Goal: Information Seeking & Learning: Learn about a topic

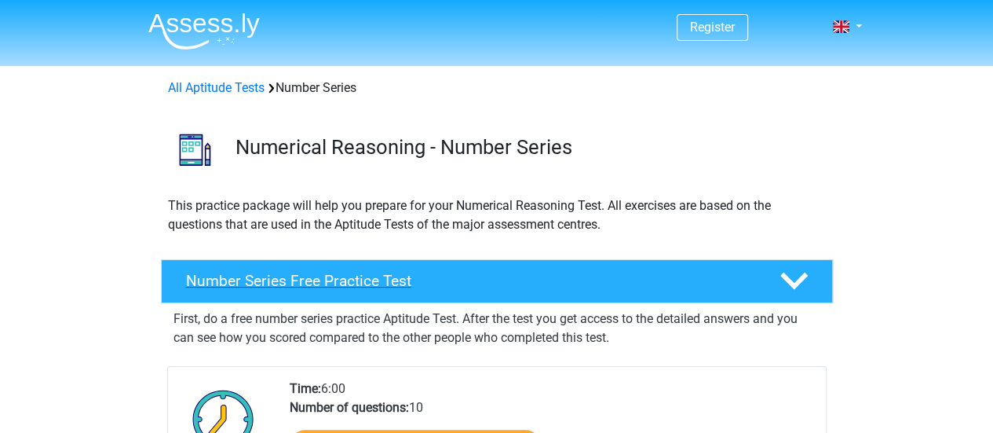
click at [341, 279] on h4 "Number Series Free Practice Test" at bounding box center [470, 281] width 568 height 18
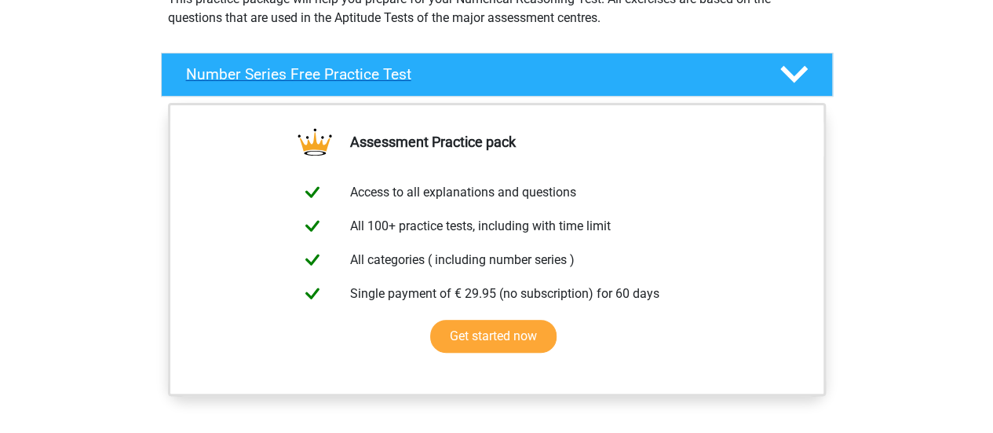
scroll to position [207, 0]
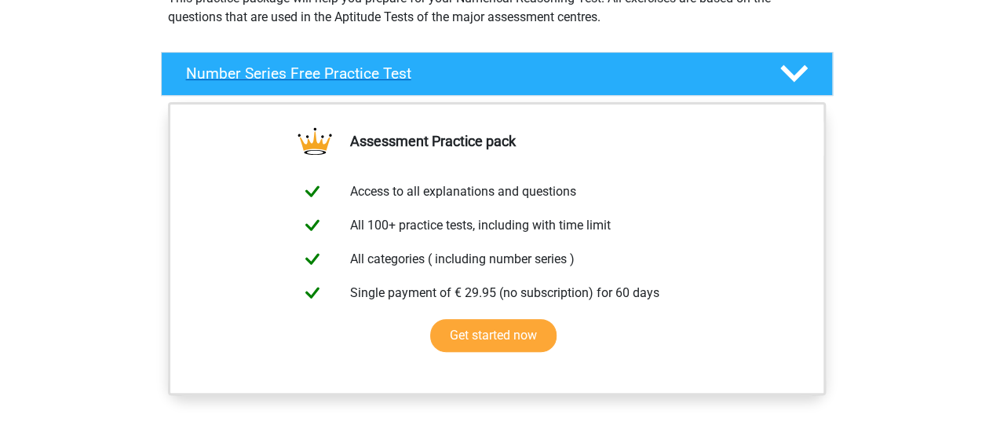
click at [789, 78] on icon at bounding box center [793, 73] width 27 height 27
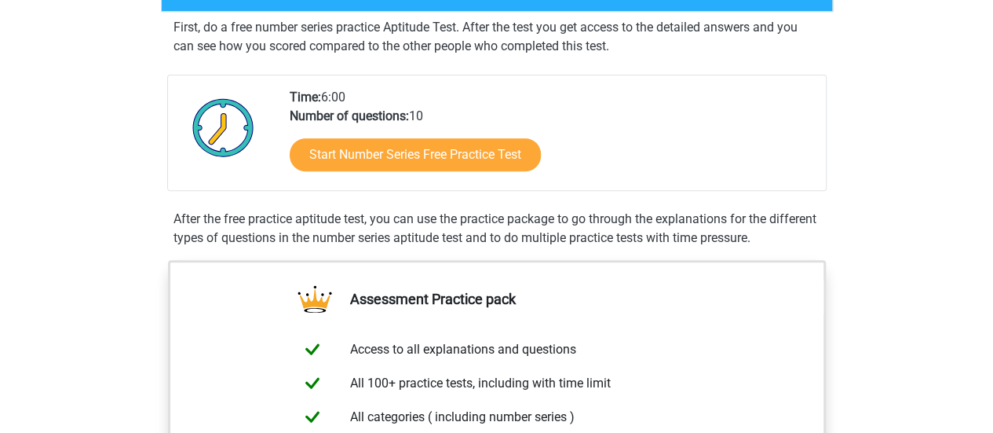
scroll to position [292, 0]
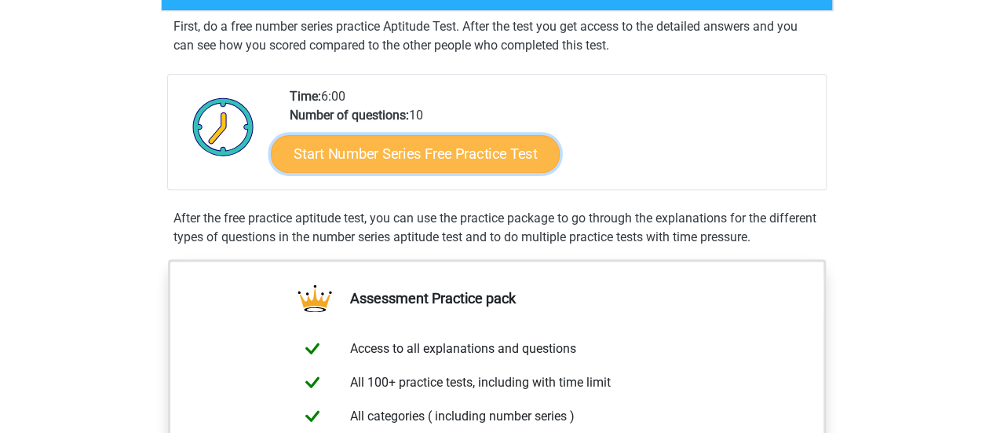
click at [455, 149] on link "Start Number Series Free Practice Test" at bounding box center [415, 153] width 289 height 38
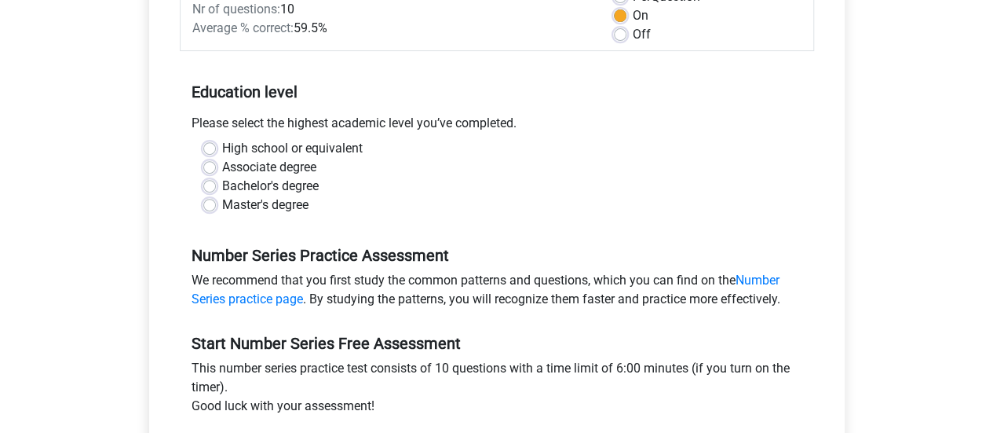
scroll to position [256, 0]
click at [222, 144] on label "High school or equivalent" at bounding box center [292, 147] width 141 height 19
click at [207, 144] on input "High school or equivalent" at bounding box center [209, 146] width 13 height 16
radio input "true"
click at [222, 144] on label "High school or equivalent" at bounding box center [292, 147] width 141 height 19
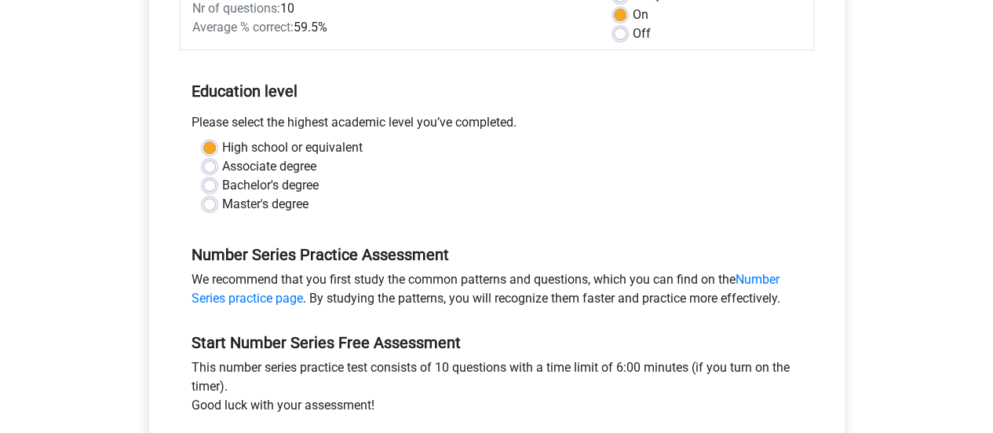
click at [207, 144] on input "High school or equivalent" at bounding box center [209, 146] width 13 height 16
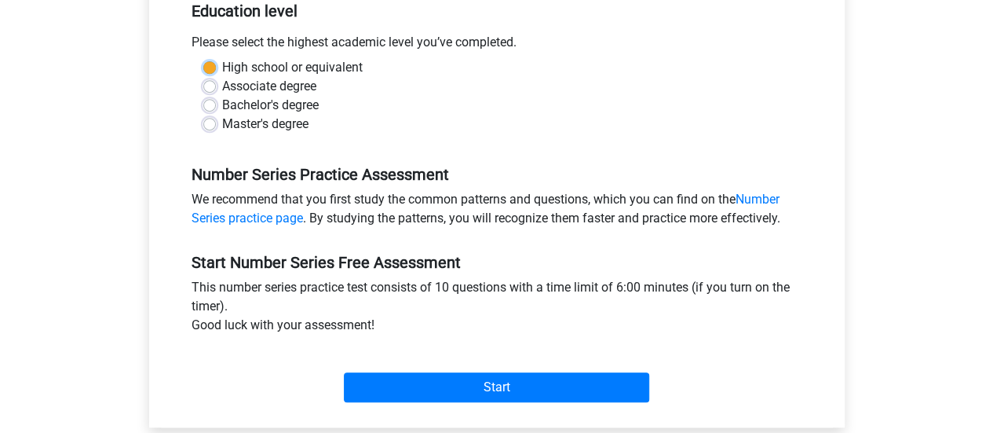
scroll to position [337, 0]
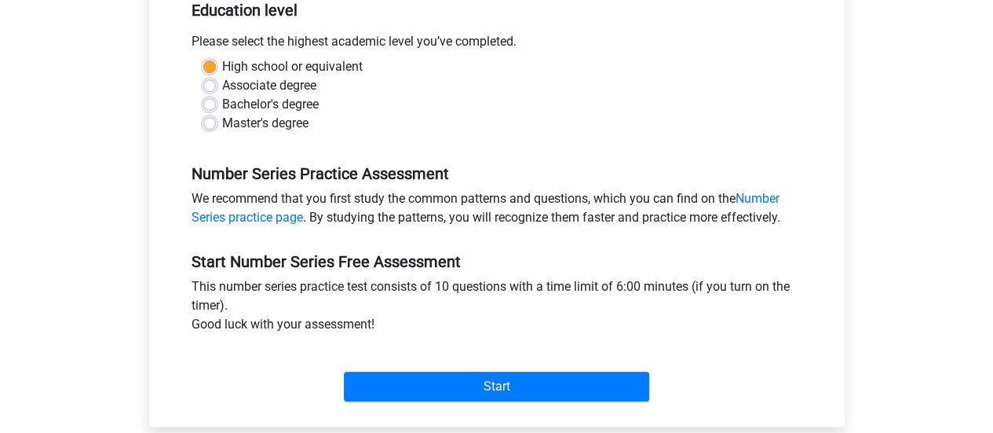
click at [222, 67] on label "High school or equivalent" at bounding box center [292, 66] width 141 height 19
click at [210, 67] on input "High school or equivalent" at bounding box center [209, 65] width 13 height 16
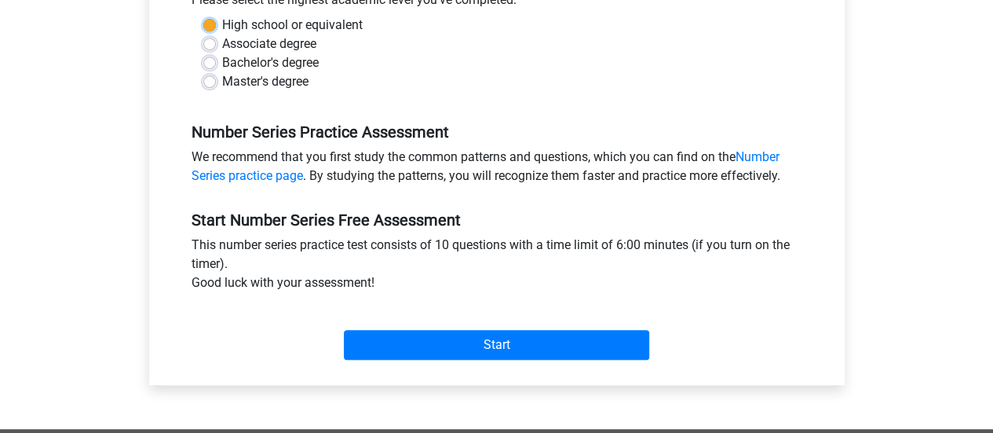
scroll to position [399, 0]
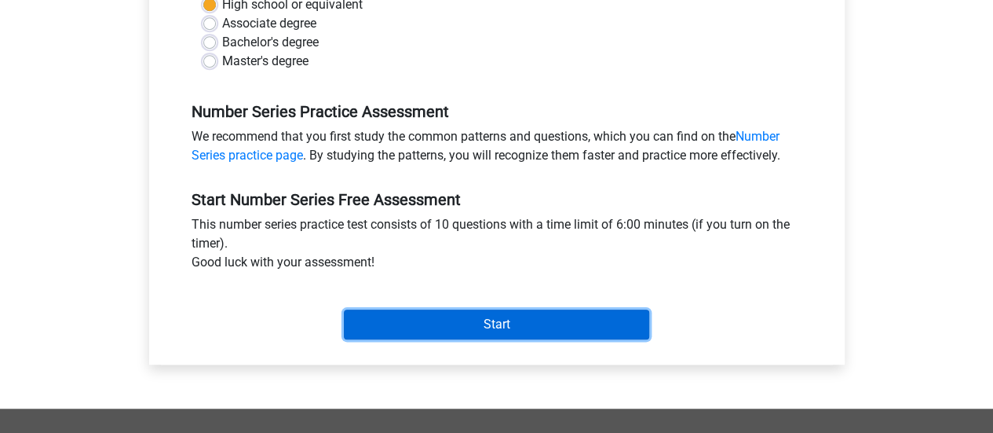
click at [437, 316] on input "Start" at bounding box center [496, 324] width 305 height 30
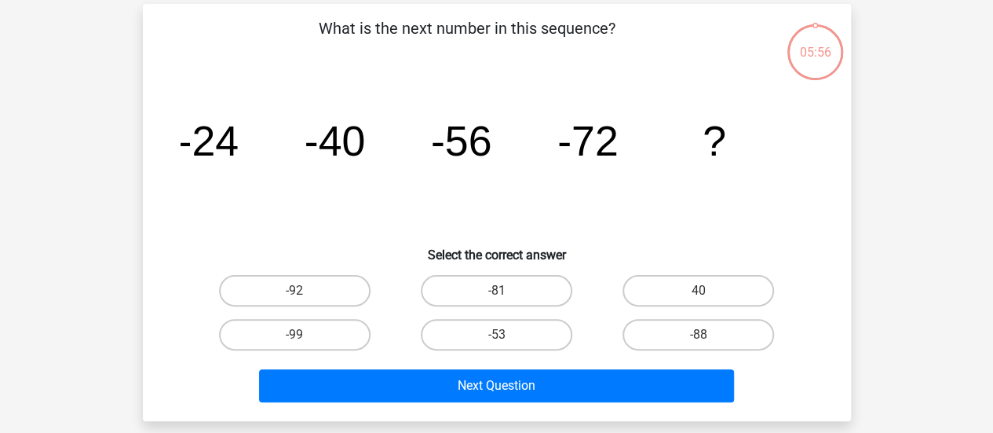
scroll to position [69, 0]
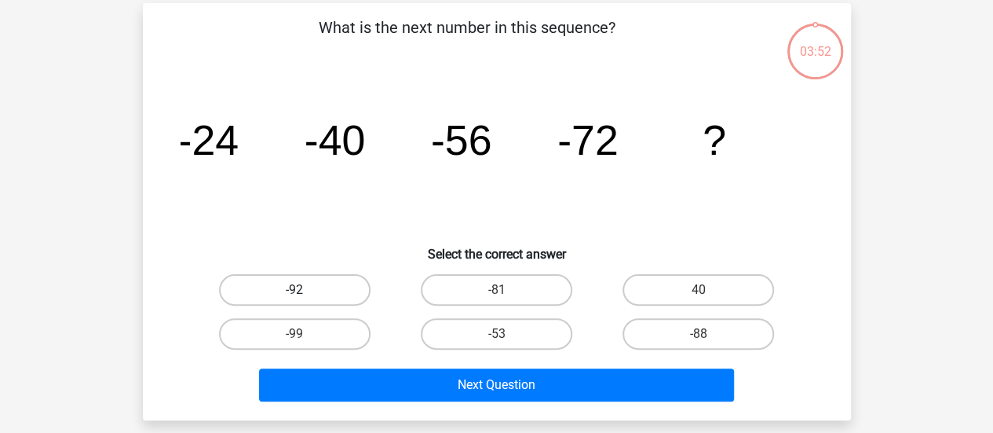
click at [323, 288] on label "-92" at bounding box center [295, 289] width 152 height 31
click at [305, 290] on input "-92" at bounding box center [299, 295] width 10 height 10
radio input "true"
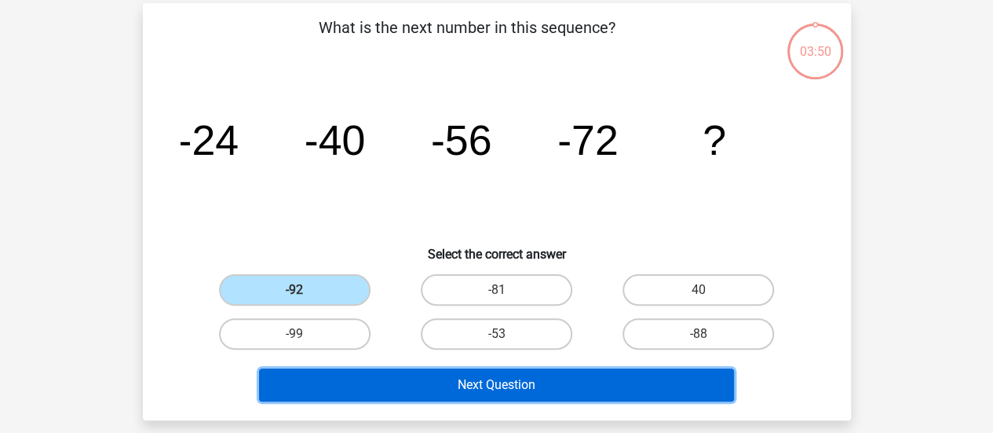
click at [458, 384] on button "Next Question" at bounding box center [496, 384] width 475 height 33
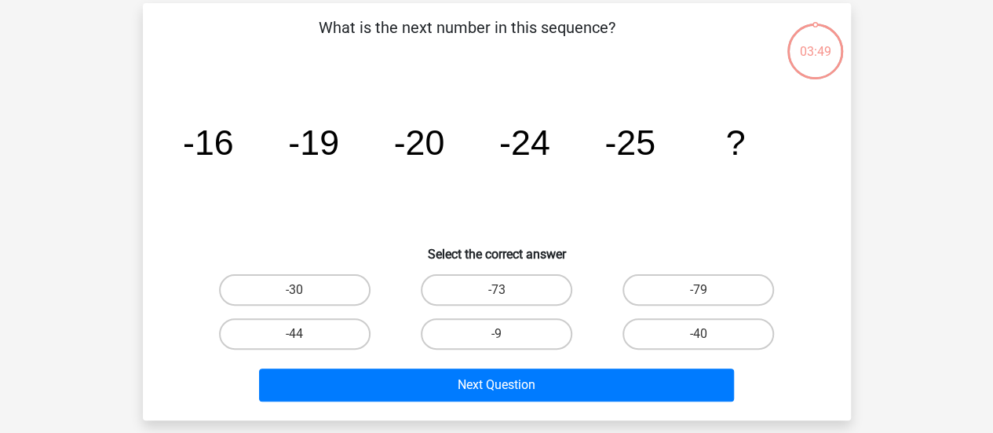
scroll to position [72, 0]
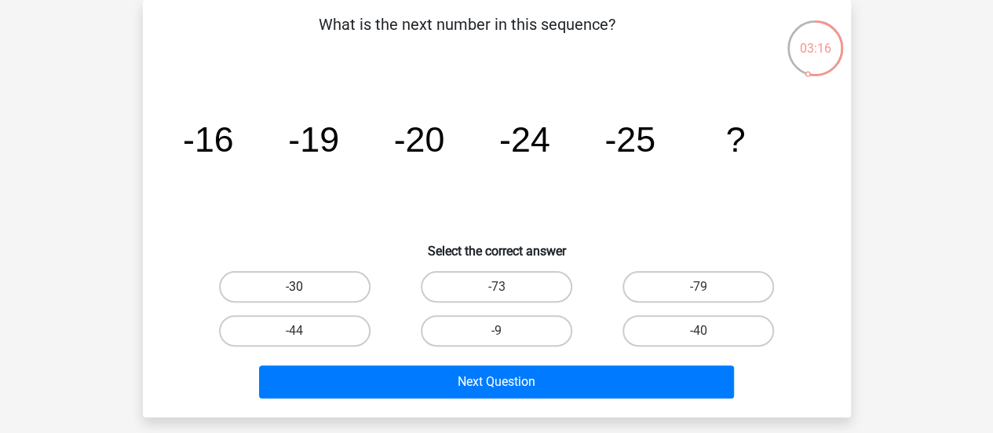
click at [265, 279] on label "-30" at bounding box center [295, 286] width 152 height 31
click at [294, 287] on input "-30" at bounding box center [299, 292] width 10 height 10
radio input "true"
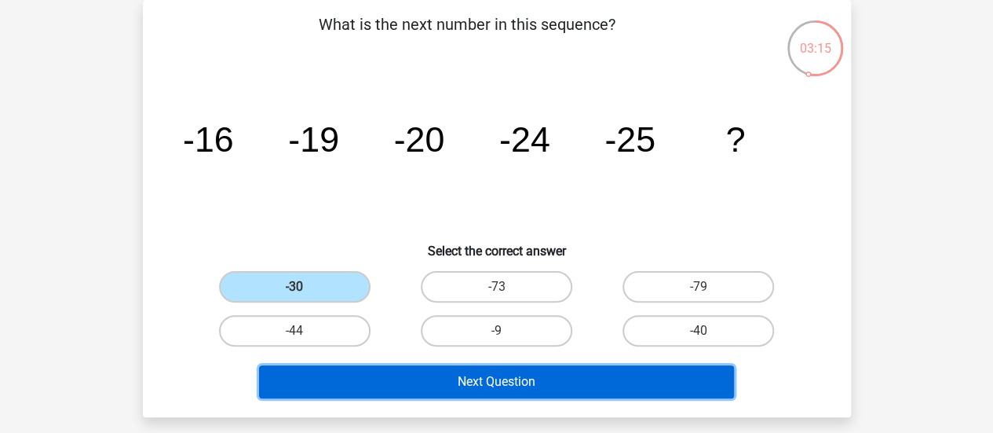
click at [391, 375] on button "Next Question" at bounding box center [496, 381] width 475 height 33
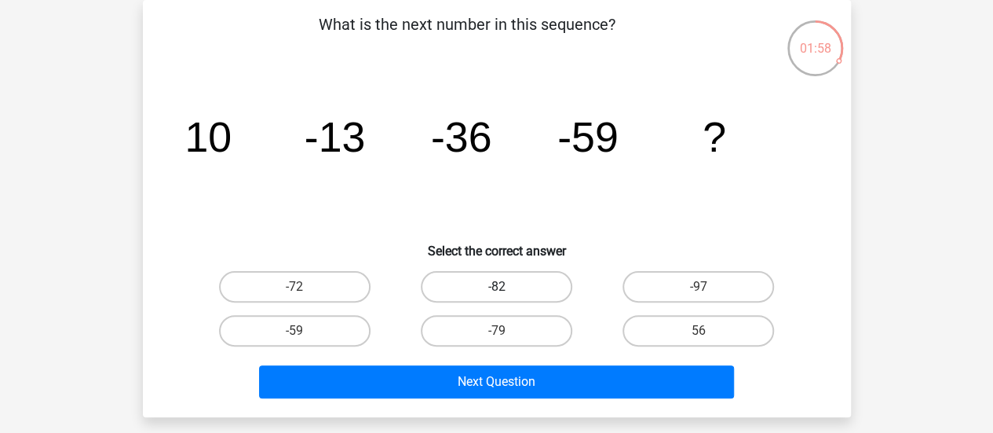
click at [485, 272] on label "-82" at bounding box center [497, 286] width 152 height 31
click at [496, 287] on input "-82" at bounding box center [501, 292] width 10 height 10
radio input "true"
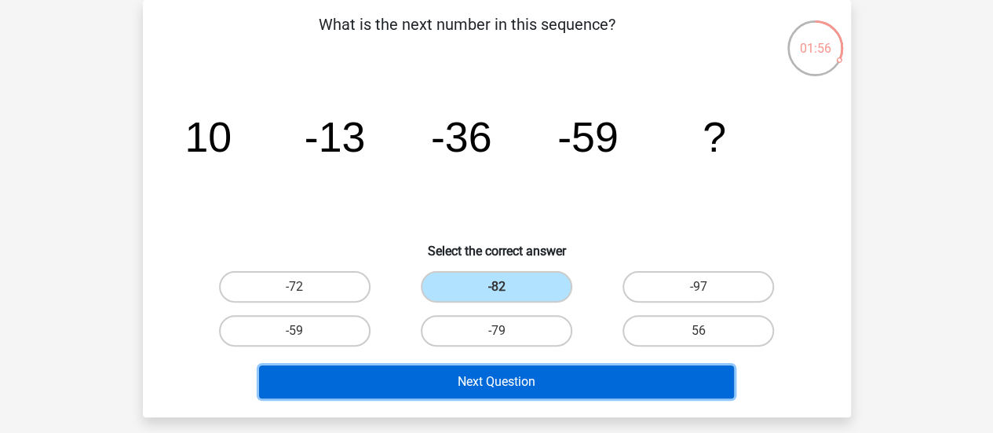
click at [482, 392] on button "Next Question" at bounding box center [496, 381] width 475 height 33
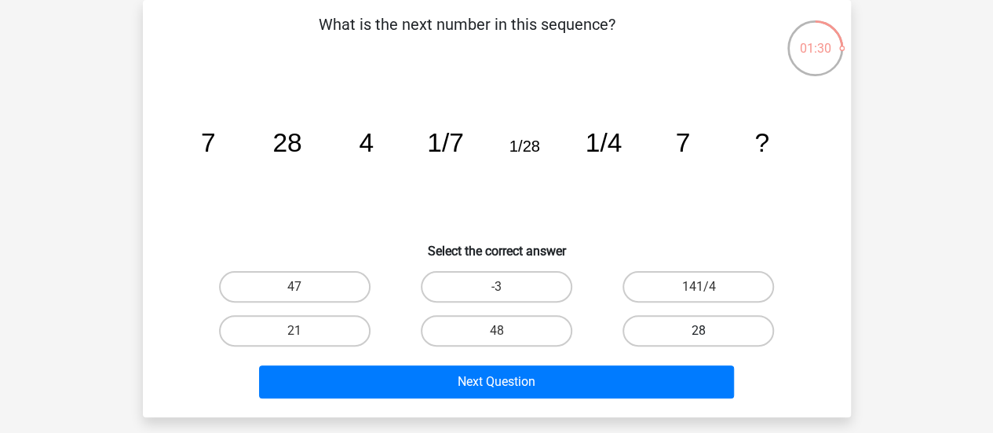
click at [647, 323] on label "28" at bounding box center [699, 330] width 152 height 31
click at [699, 331] on input "28" at bounding box center [704, 336] width 10 height 10
radio input "true"
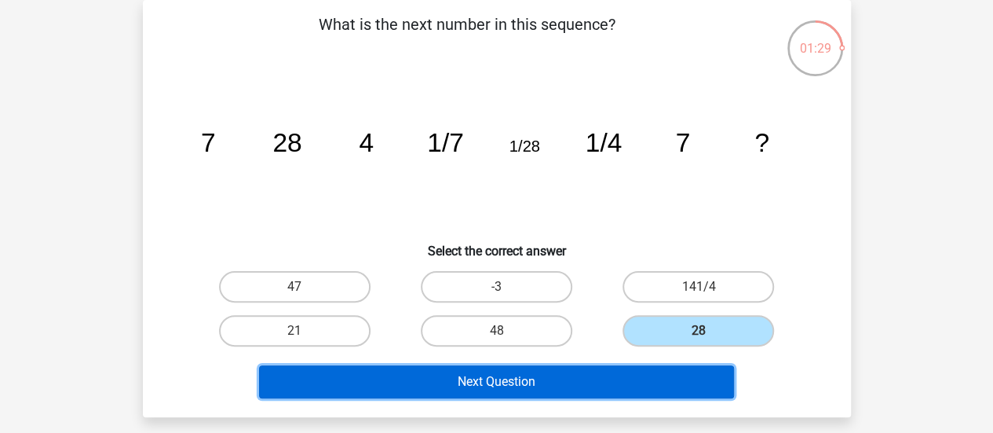
click at [581, 378] on button "Next Question" at bounding box center [496, 381] width 475 height 33
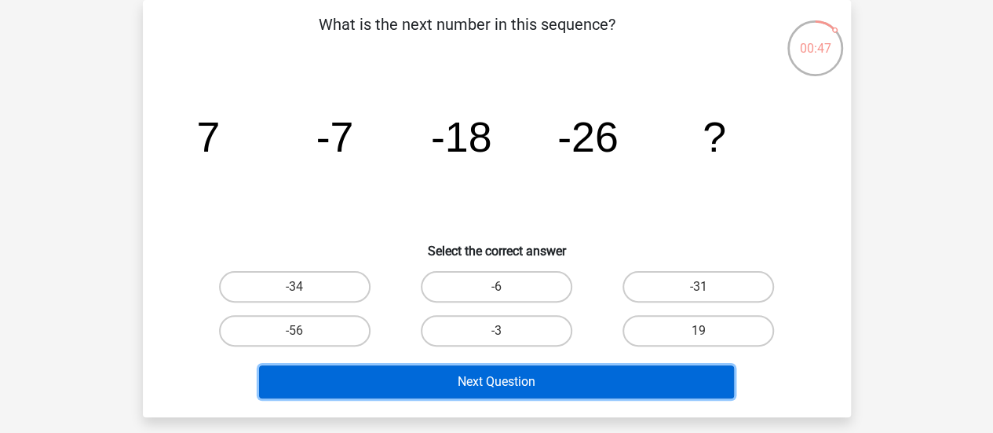
click at [458, 381] on button "Next Question" at bounding box center [496, 381] width 475 height 33
click at [443, 389] on button "Next Question" at bounding box center [496, 381] width 475 height 33
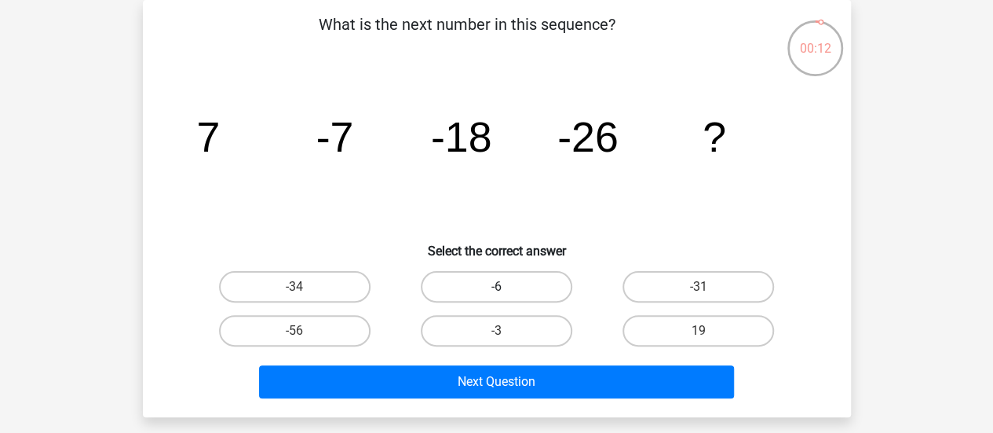
click at [443, 295] on label "-6" at bounding box center [497, 286] width 152 height 31
click at [496, 295] on input "-6" at bounding box center [501, 292] width 10 height 10
radio input "true"
click at [323, 290] on label "-34" at bounding box center [295, 286] width 152 height 31
click at [305, 290] on input "-34" at bounding box center [299, 292] width 10 height 10
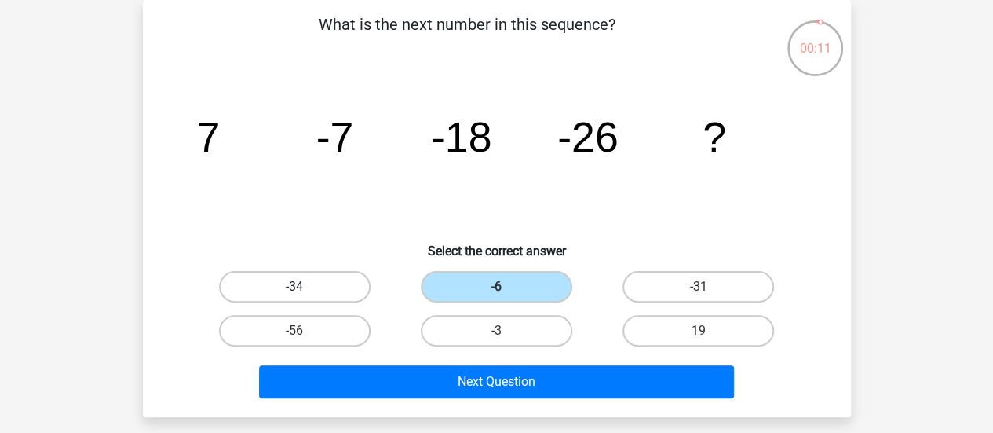
radio input "true"
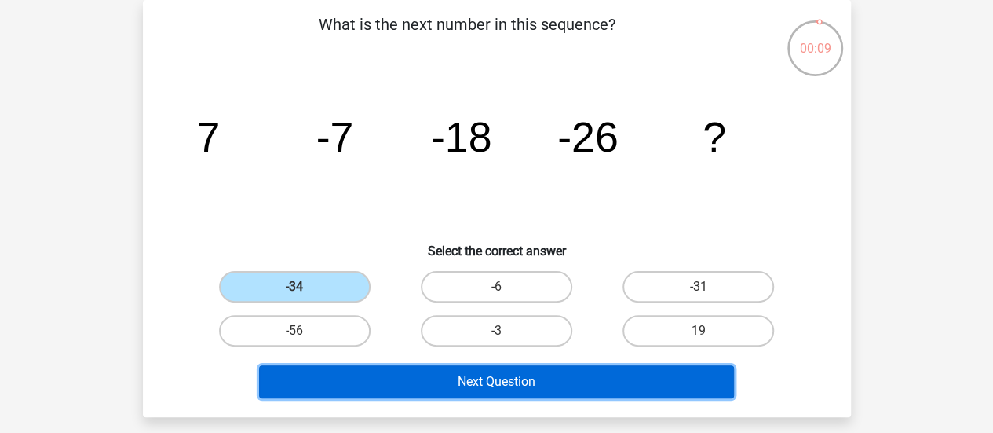
click at [393, 390] on button "Next Question" at bounding box center [496, 381] width 475 height 33
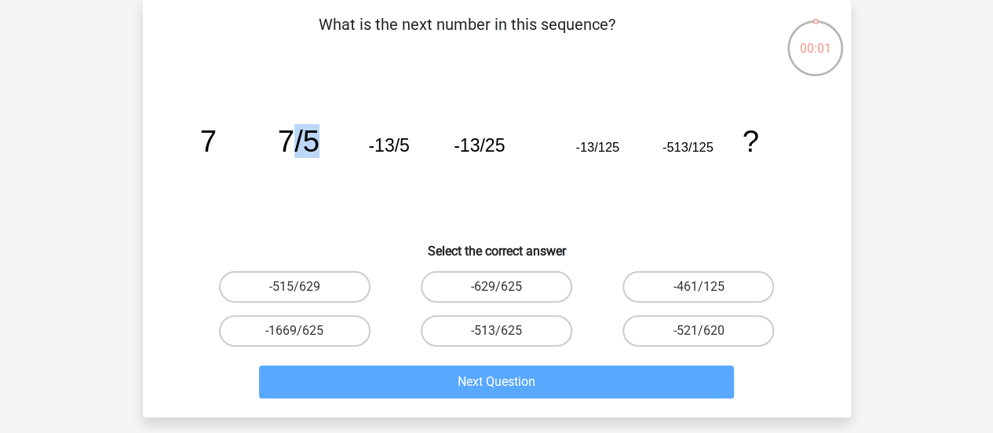
drag, startPoint x: 293, startPoint y: 187, endPoint x: 356, endPoint y: 167, distance: 65.8
click at [356, 167] on icon "image/svg+xml 7 7/5 -13/5 -13/25 -13/125 -513/125 ?" at bounding box center [497, 151] width 633 height 159
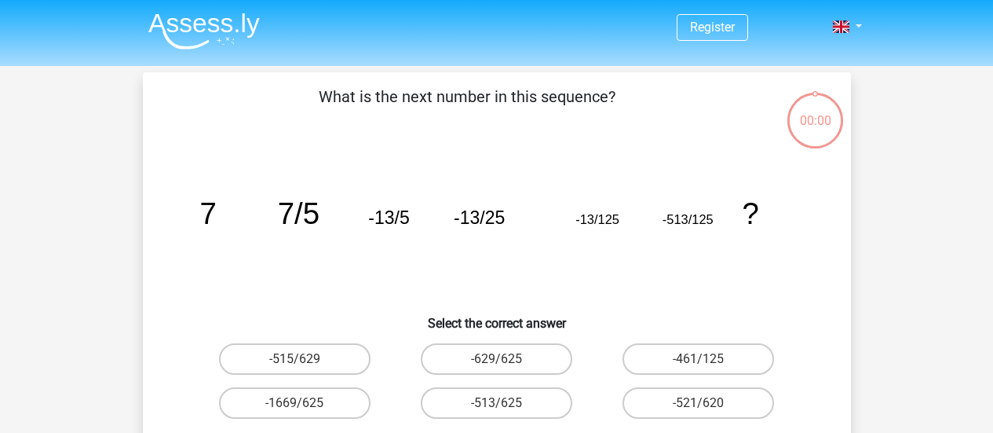
scroll to position [72, 0]
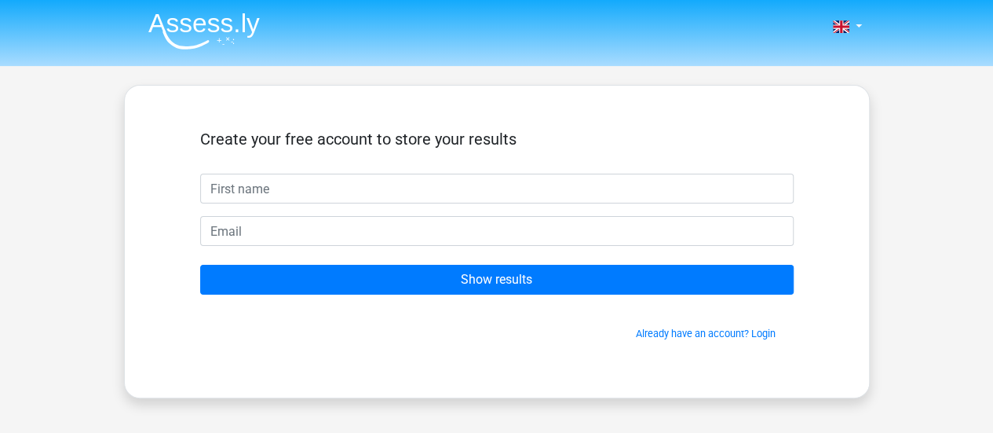
click at [576, 188] on input "text" at bounding box center [497, 189] width 594 height 30
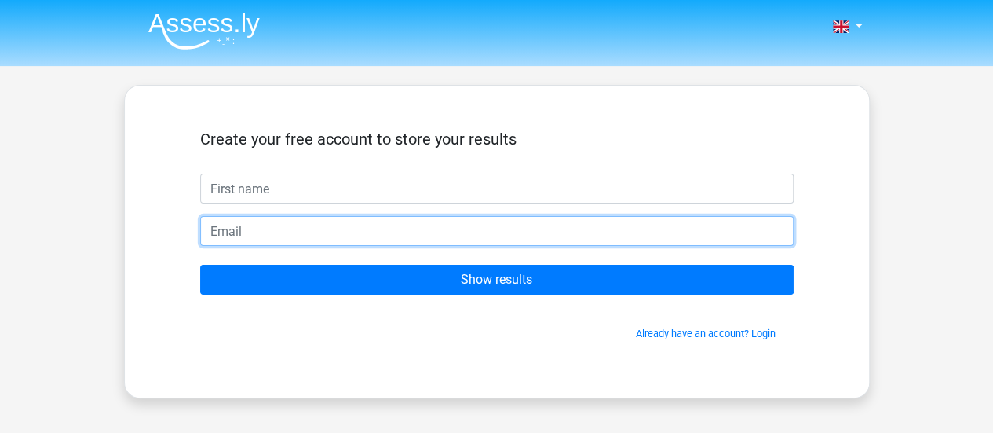
click at [478, 232] on input "email" at bounding box center [497, 231] width 594 height 30
